Goal: Navigation & Orientation: Find specific page/section

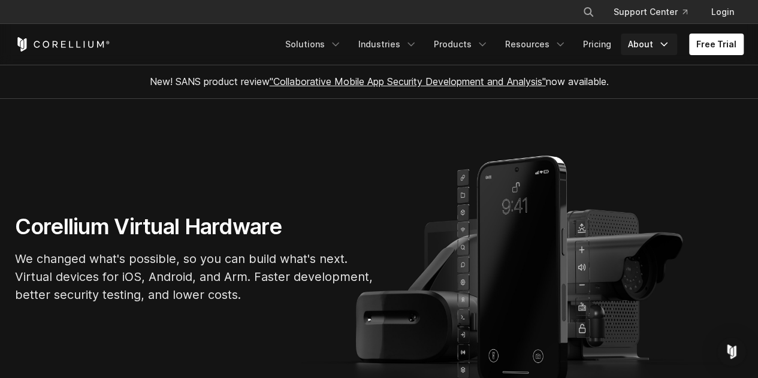
click at [639, 45] on link "About" at bounding box center [649, 45] width 56 height 22
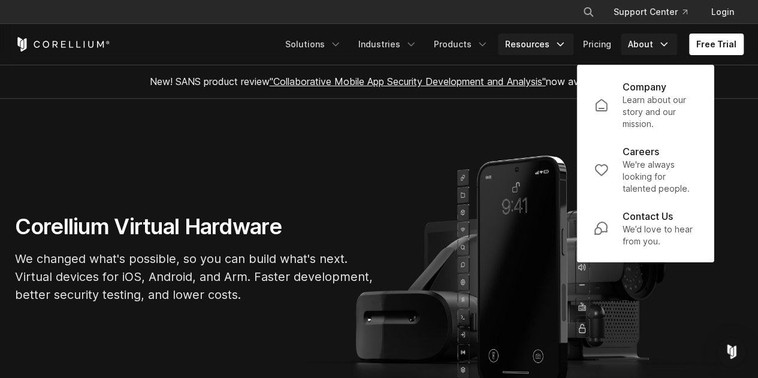
click at [538, 44] on link "Resources" at bounding box center [535, 45] width 75 height 22
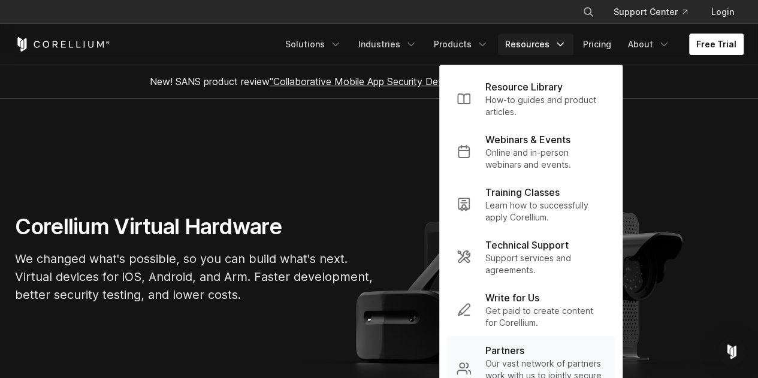
click at [518, 351] on p "Partners" at bounding box center [504, 350] width 39 height 14
